Goal: Transaction & Acquisition: Purchase product/service

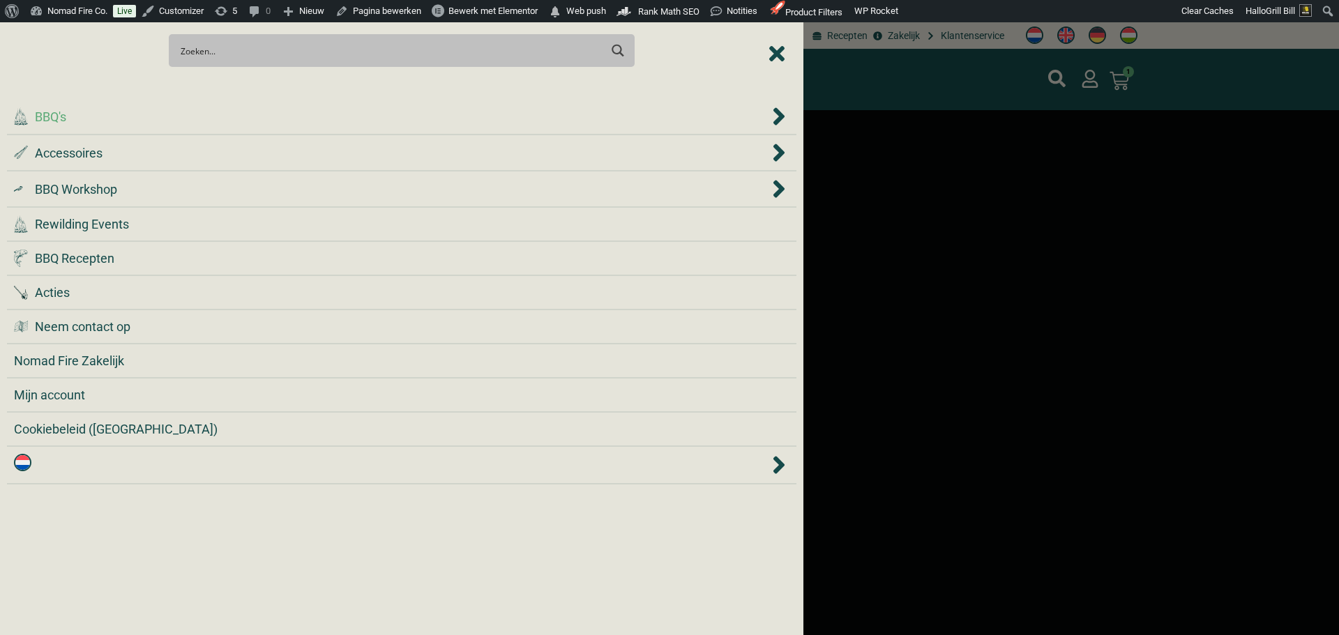
click at [235, 111] on div ".cls-1 { fill: #042e2c; } BBQ's" at bounding box center [391, 116] width 755 height 19
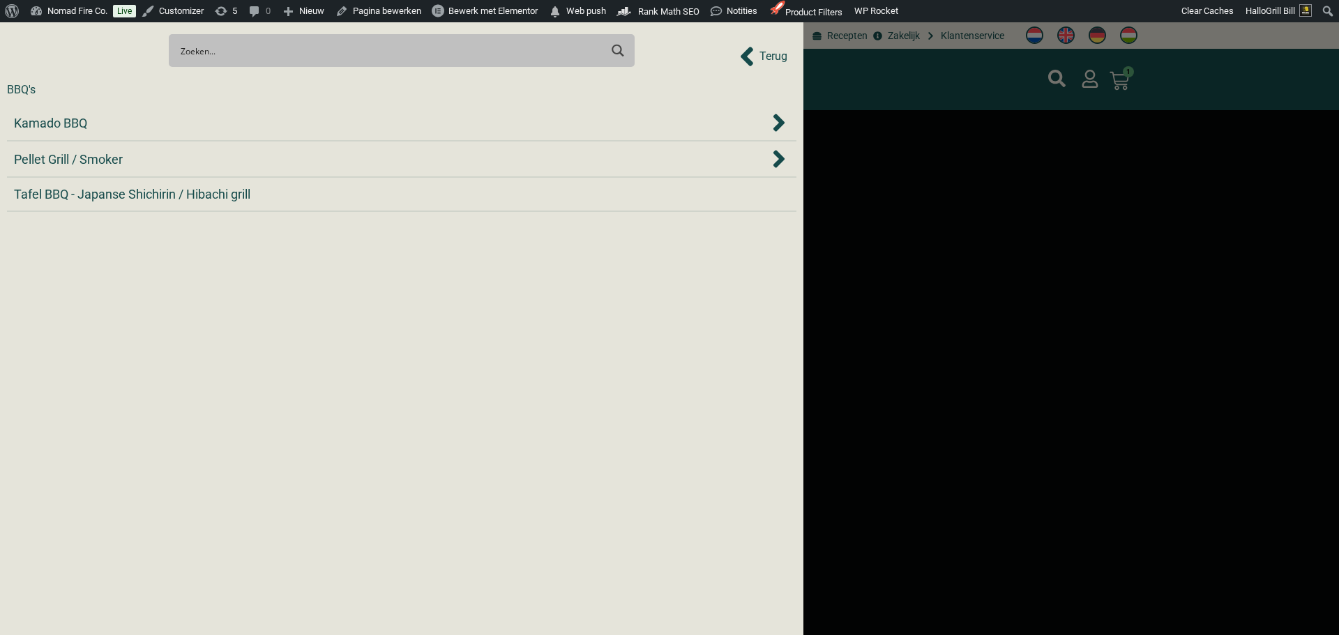
click at [235, 111] on li "Kamado BBQ" at bounding box center [401, 123] width 789 height 36
click at [237, 116] on div "Kamado BBQ" at bounding box center [391, 123] width 755 height 19
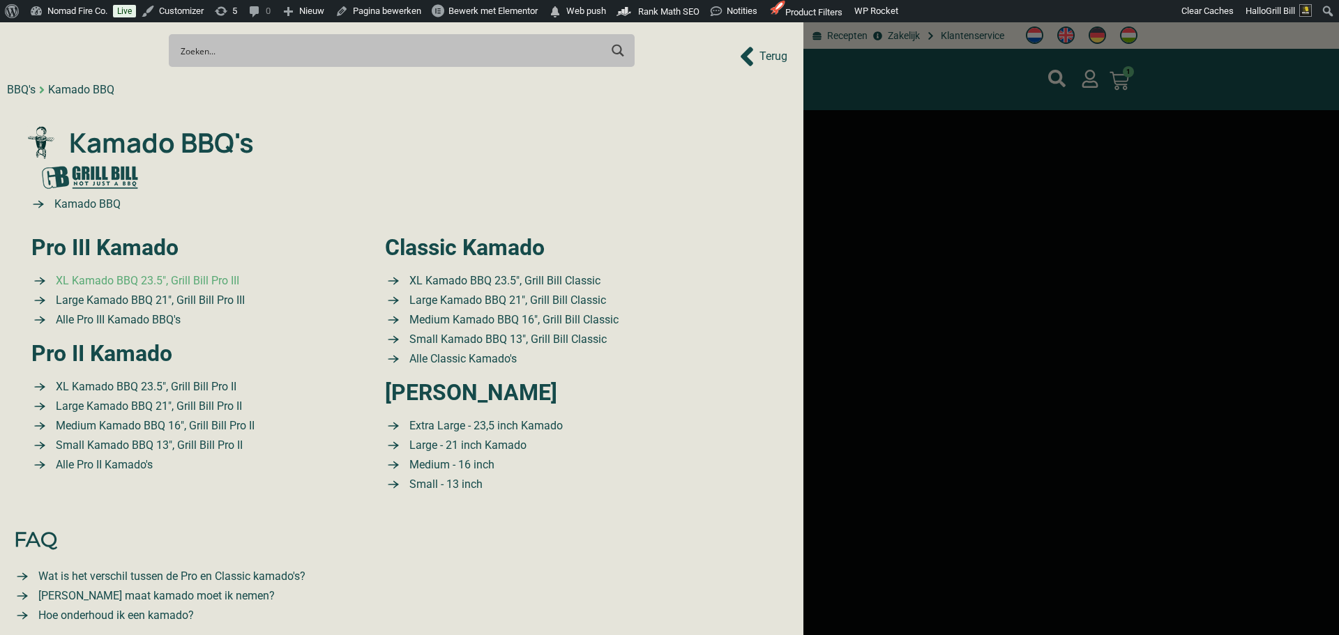
click at [182, 275] on span "XL Kamado BBQ 23.5″, Grill Bill Pro III" at bounding box center [145, 281] width 187 height 17
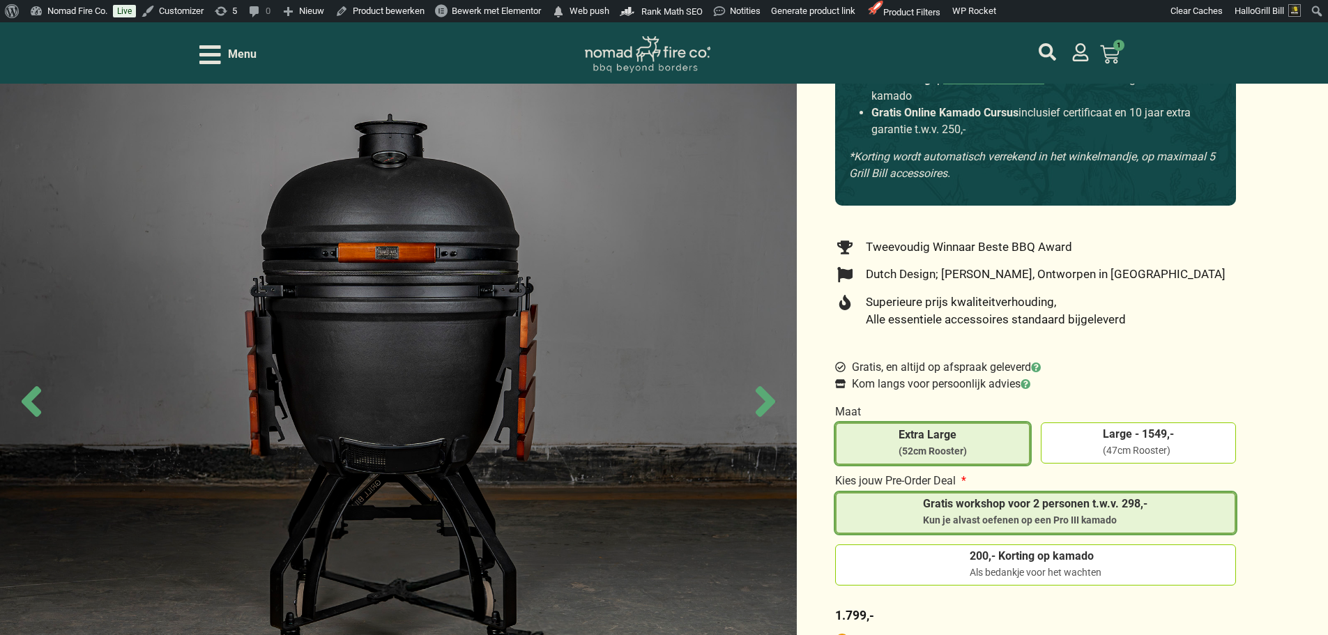
scroll to position [349, 0]
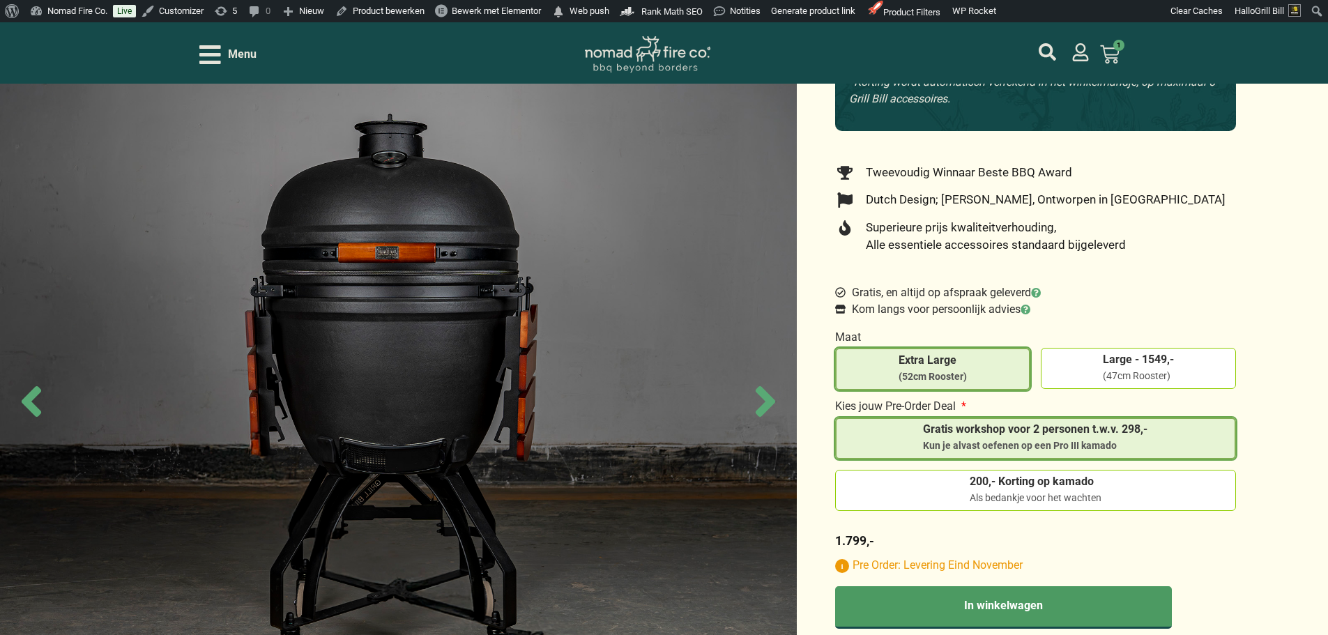
click at [987, 304] on span "Kom langs voor persoonlijk advies" at bounding box center [940, 309] width 182 height 17
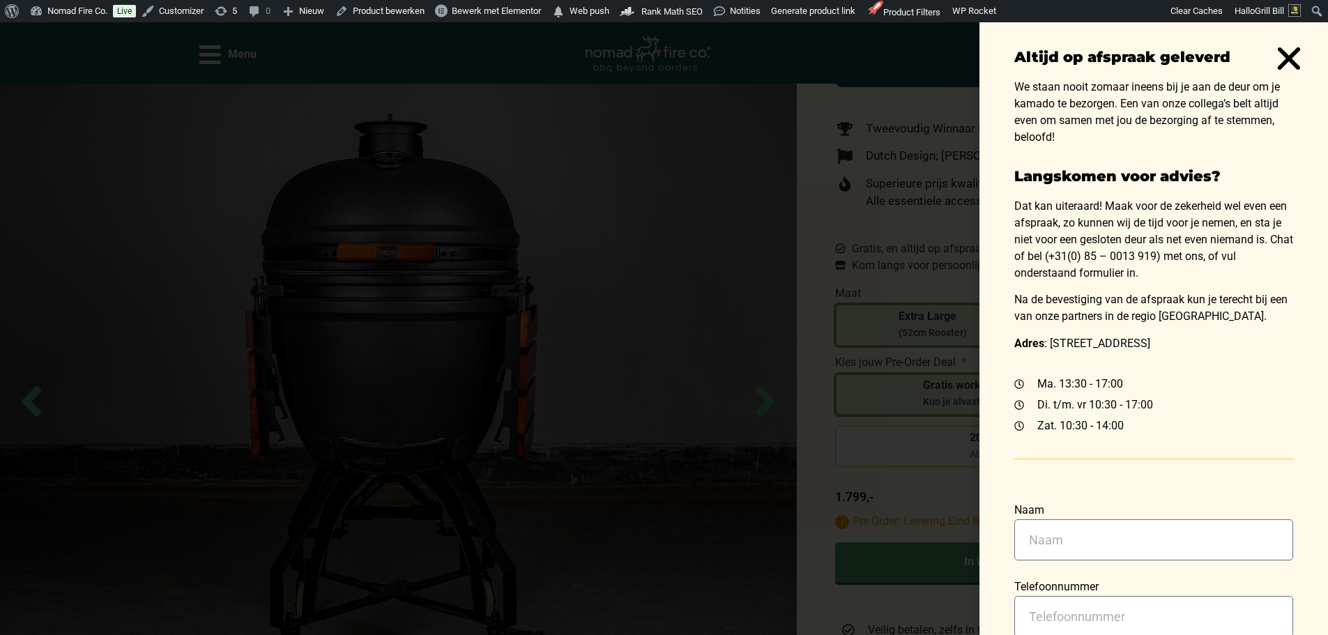
scroll to position [418, 0]
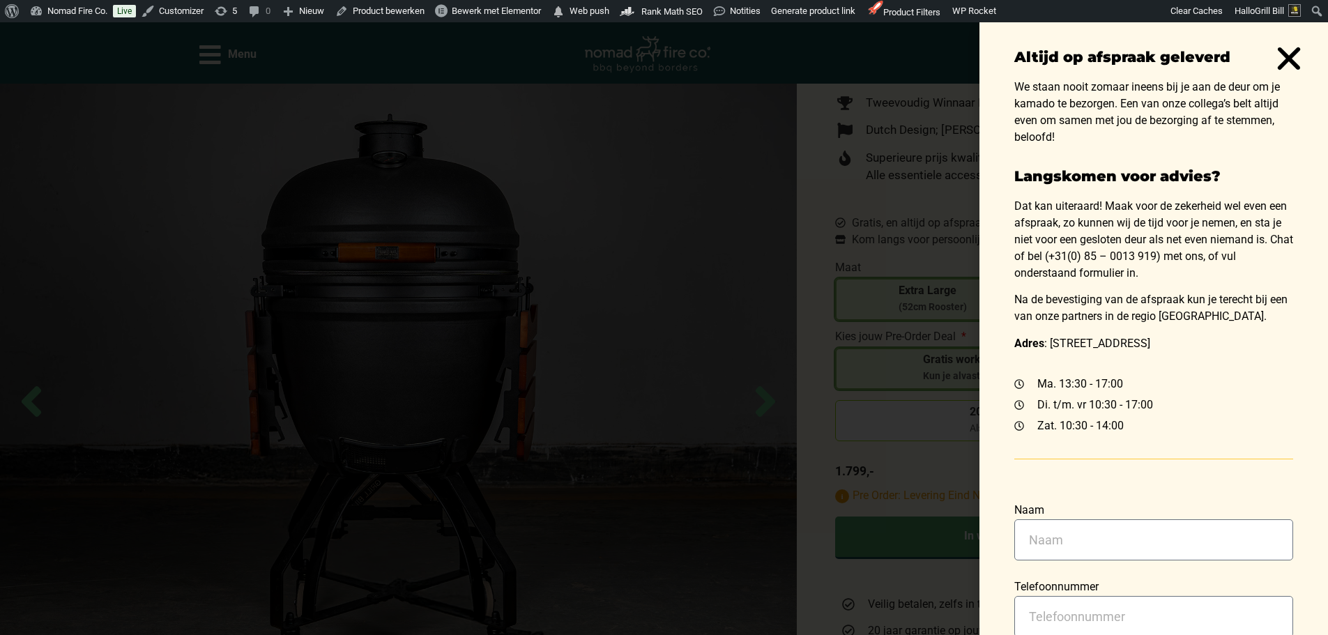
click at [945, 193] on div "Altijd op afspraak geleverd We staan nooit zomaar ineens bij je aan de deur om …" at bounding box center [664, 328] width 1328 height 613
click at [1288, 56] on use "Close" at bounding box center [1289, 58] width 23 height 22
click at [1288, 63] on icon "Close" at bounding box center [1289, 59] width 32 height 32
click at [904, 191] on div "Altijd op afspraak geleverd We staan nooit zomaar ineens bij je aan de deur om …" at bounding box center [664, 328] width 1328 height 613
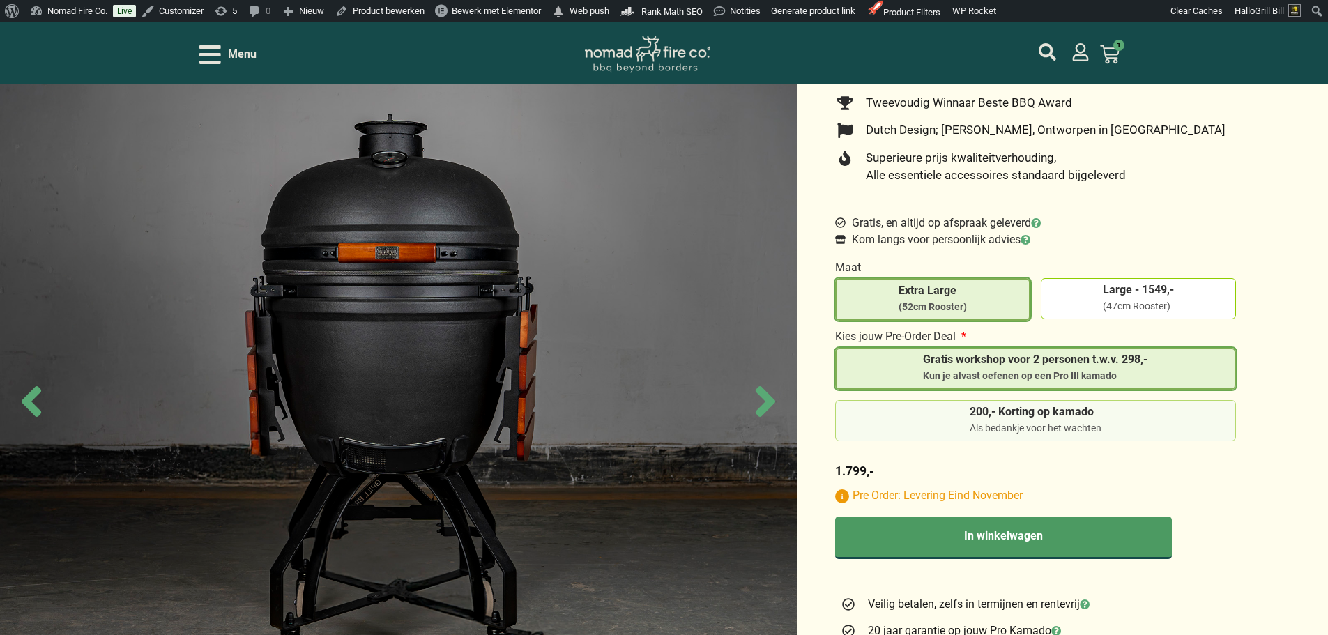
click at [1021, 410] on span "200,- Korting op kamado" at bounding box center [1036, 413] width 132 height 15
click at [0, 0] on input "200,- Korting op kamado Als bedankje voor het wachten" at bounding box center [0, 0] width 0 height 0
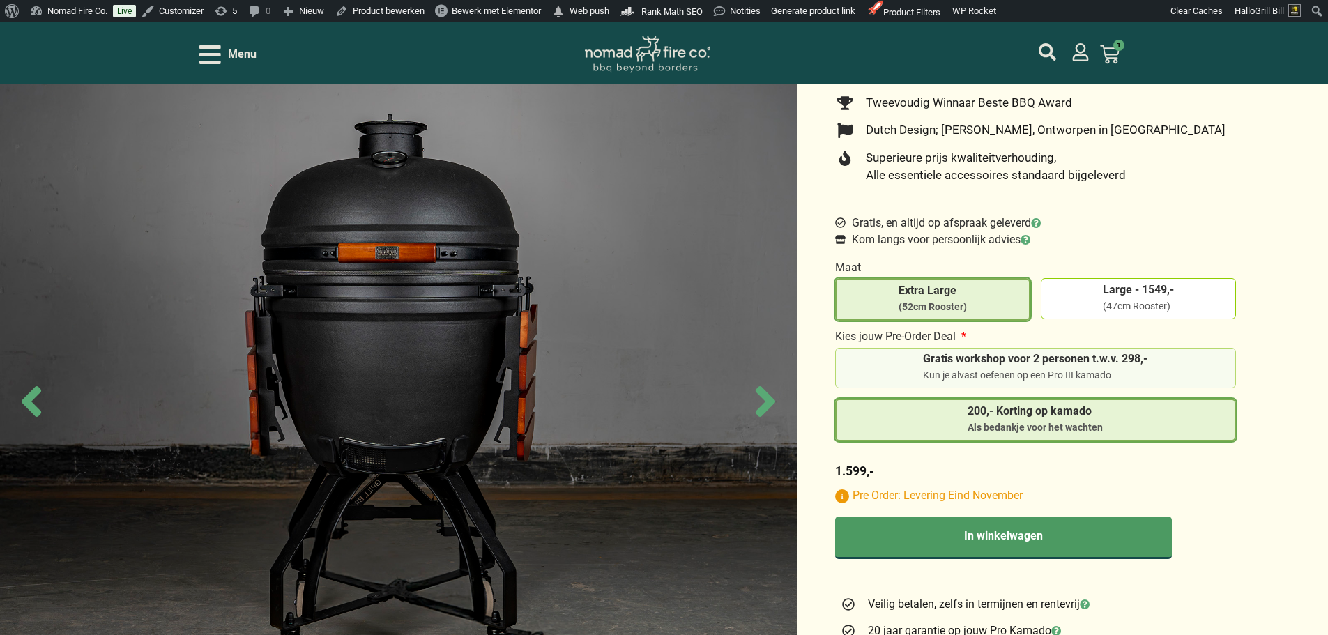
click at [1030, 376] on li "Gratis workshop voor 2 personen t.w.v. 298,- Kun je alvast oefenen op een Pro I…" at bounding box center [1035, 368] width 401 height 41
click at [1034, 369] on div "Kun je alvast oefenen op een Pro III kamado" at bounding box center [1035, 376] width 225 height 14
click at [1078, 369] on div "Kun je alvast oefenen op een Pro III kamado" at bounding box center [1035, 376] width 225 height 14
click at [0, 0] on input "Gratis workshop voor 2 personen t.w.v. 298,- Kun je alvast oefenen op een Pro I…" at bounding box center [0, 0] width 0 height 0
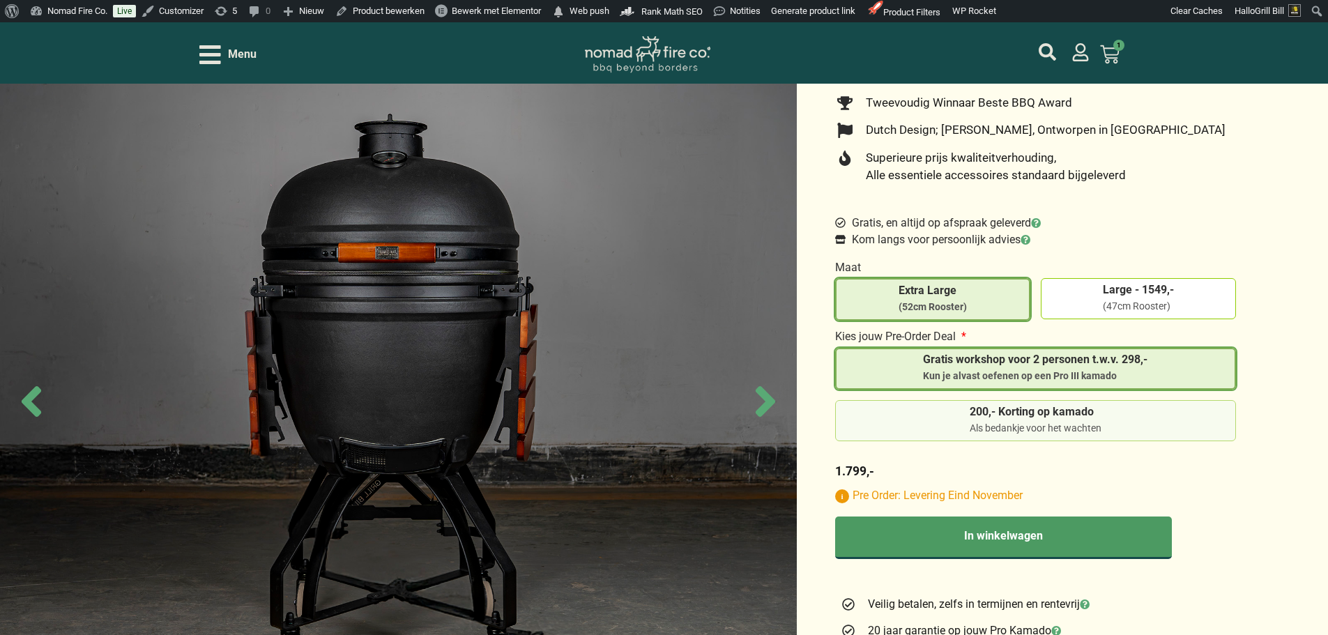
click at [1126, 420] on label "200,- Korting op kamado Als bedankje voor het wachten" at bounding box center [1036, 420] width 389 height 29
click at [0, 0] on input "200,- Korting op kamado Als bedankje voor het wachten" at bounding box center [0, 0] width 0 height 0
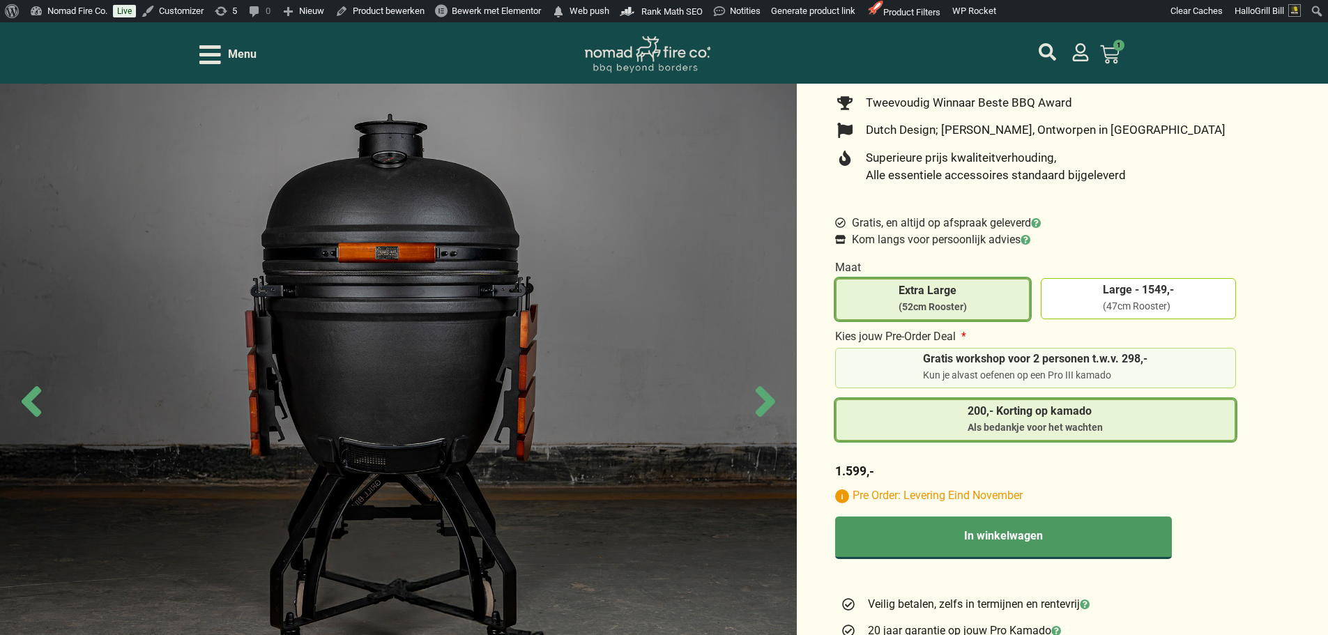
click at [1187, 363] on label "Gratis workshop voor 2 personen t.w.v. 298,- Kun je alvast oefenen op een Pro I…" at bounding box center [1036, 367] width 389 height 29
click at [0, 0] on input "Gratis workshop voor 2 personen t.w.v. 298,- Kun je alvast oefenen op een Pro I…" at bounding box center [0, 0] width 0 height 0
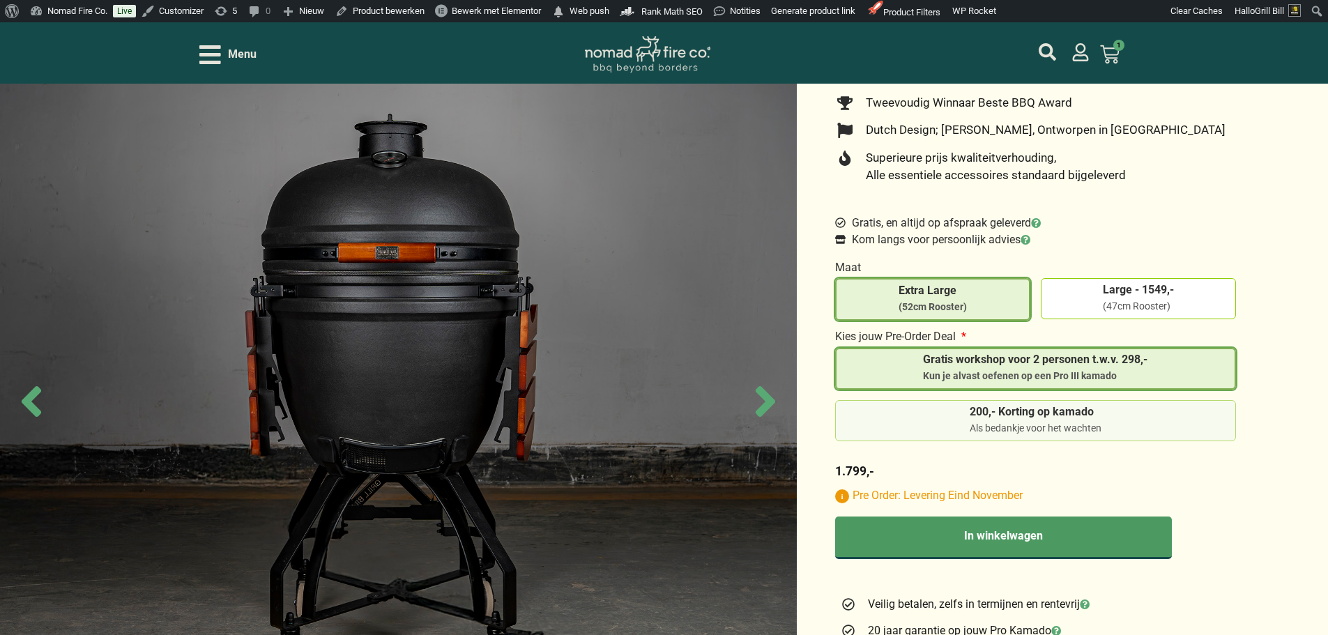
click at [1195, 421] on label "200,- Korting op kamado Als bedankje voor het wachten" at bounding box center [1036, 420] width 389 height 29
click at [0, 0] on input "200,- Korting op kamado Als bedankje voor het wachten" at bounding box center [0, 0] width 0 height 0
